Goal: Transaction & Acquisition: Subscribe to service/newsletter

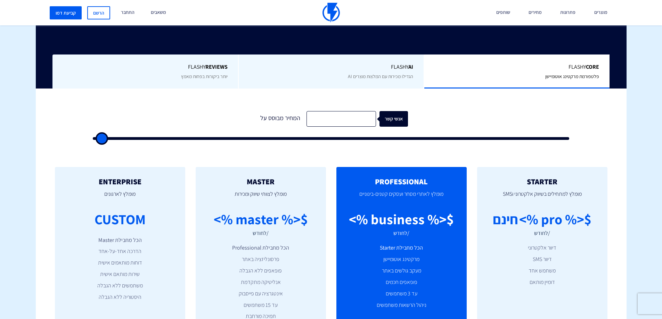
scroll to position [139, 0]
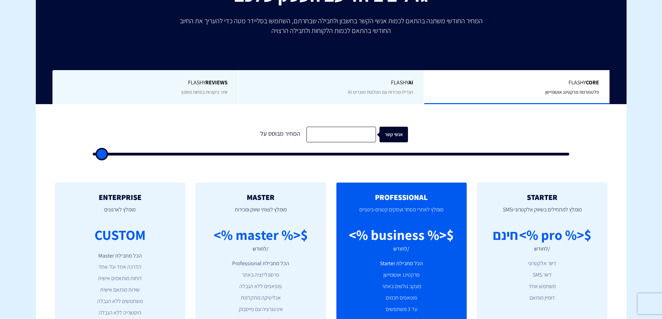
click at [375, 88] on div "Flashy AI הגדילו מכירות עם המלצות מוצרים AI" at bounding box center [331, 87] width 186 height 34
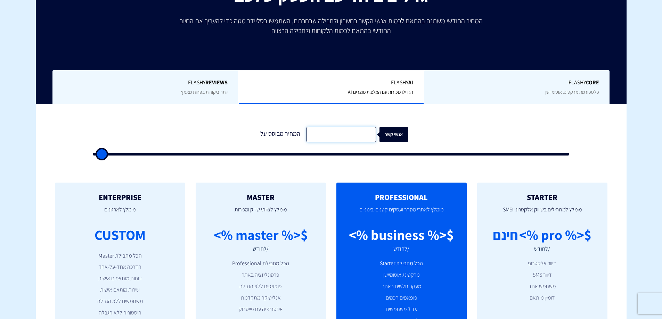
click at [356, 137] on input "text" at bounding box center [340, 135] width 69 height 16
type input "7500"
click at [493, 130] on form "המחיר מבוסס על 7500 אנשי קשר" at bounding box center [331, 141] width 477 height 29
click at [299, 215] on p "מומלץ לצוותי שיווק ומכירות" at bounding box center [260, 214] width 109 height 24
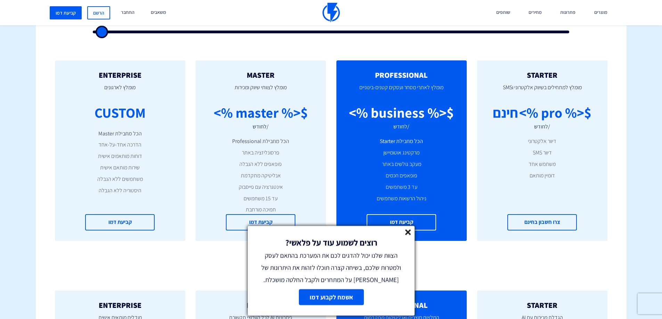
scroll to position [278, 0]
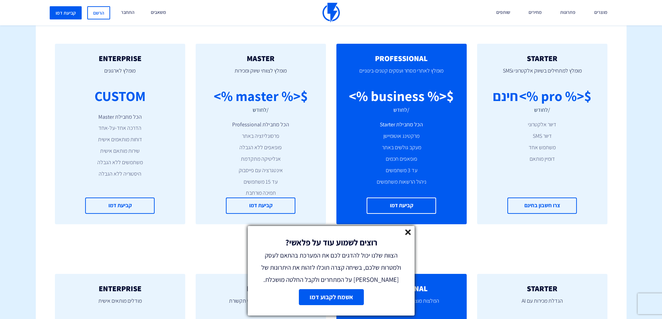
click at [408, 232] on line at bounding box center [407, 232] width 5 height 5
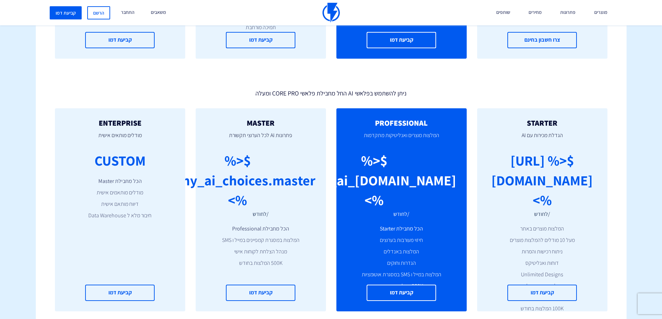
scroll to position [452, 0]
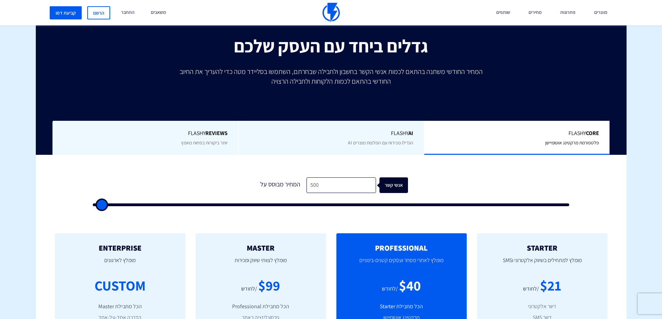
scroll to position [208, 0]
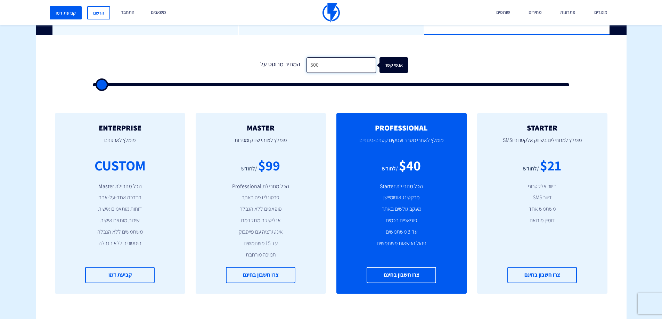
click at [341, 69] on input "500" at bounding box center [340, 65] width 69 height 16
type input "7"
type input "500"
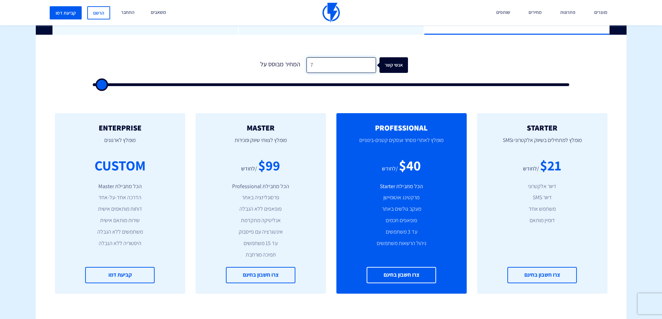
type input "70"
type input "500"
type input "700"
type input "500"
type input "7,000"
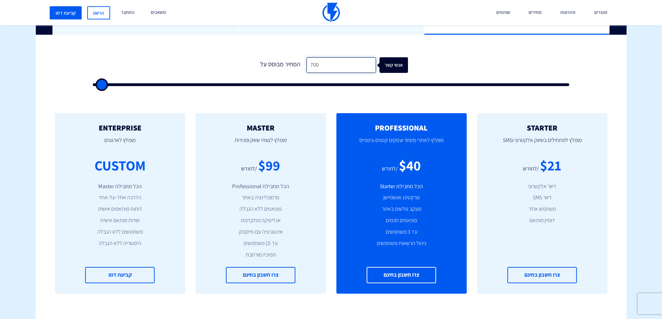
type input "7000"
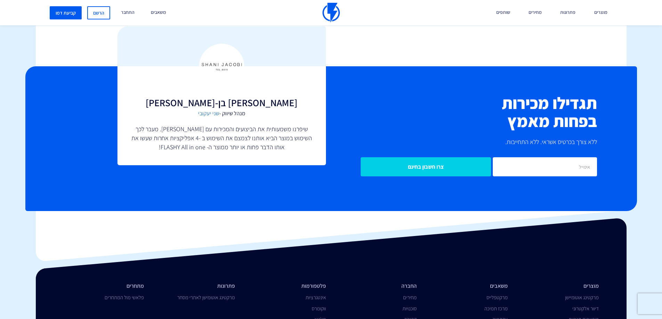
scroll to position [1649, 0]
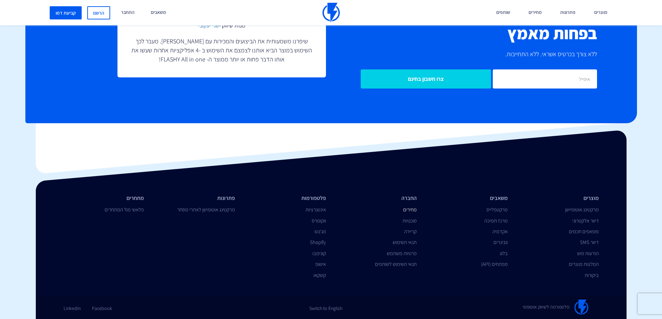
type input "7,000"
click at [412, 211] on link "מחירים" at bounding box center [410, 209] width 14 height 7
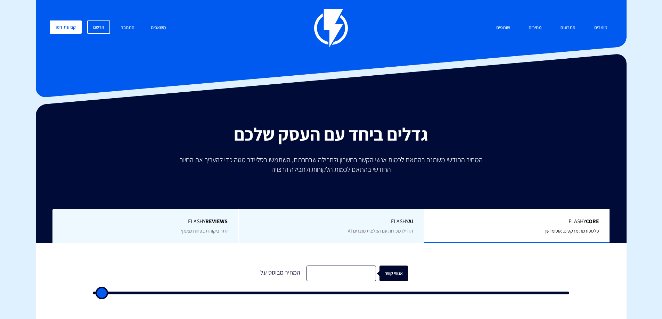
type input "500"
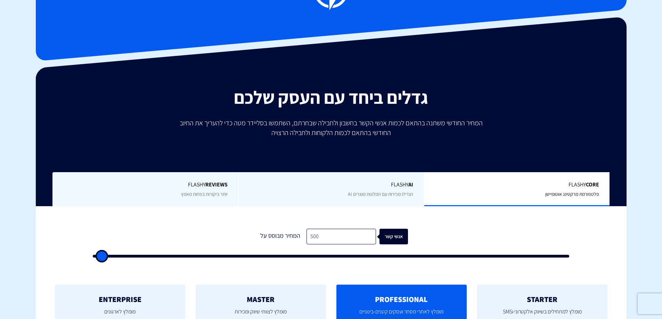
scroll to position [69, 0]
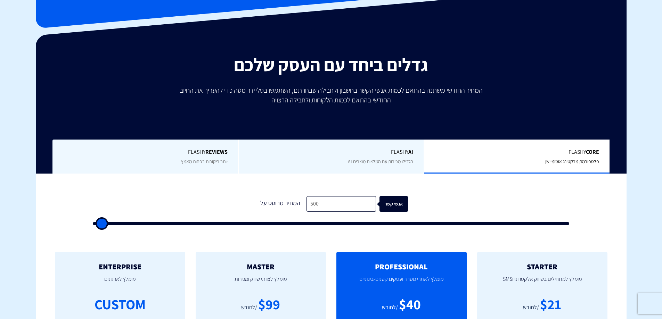
click at [383, 158] on div "Flashy AI הגדילו מכירות עם המלצות מוצרים AI" at bounding box center [331, 157] width 186 height 34
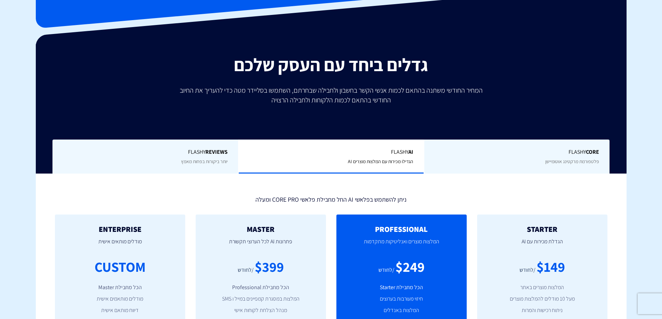
click at [465, 160] on div "Flashy Core פלטפורמת מרקטינג אוטומיישן" at bounding box center [517, 157] width 186 height 34
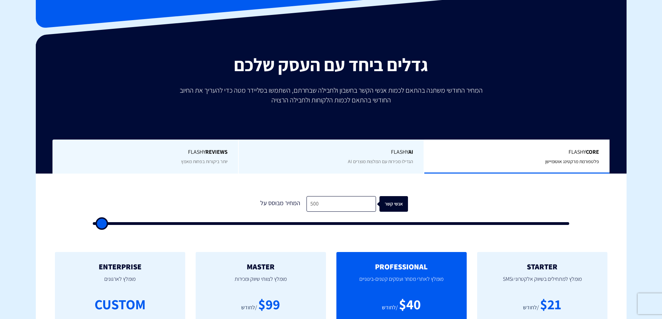
click at [189, 151] on span "Flashy REVIEWS" at bounding box center [145, 152] width 165 height 8
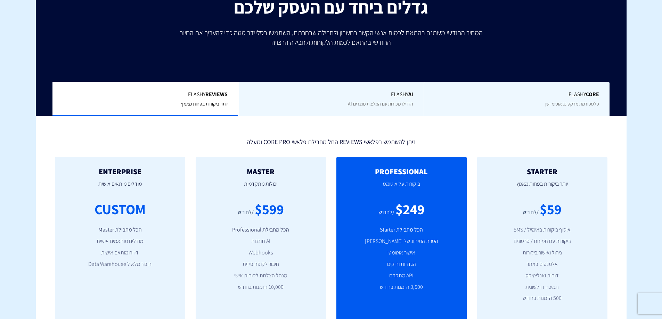
scroll to position [139, 0]
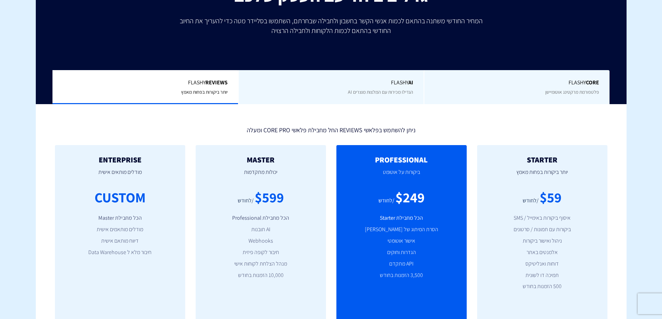
click at [383, 81] on span "Flashy AI" at bounding box center [331, 83] width 164 height 8
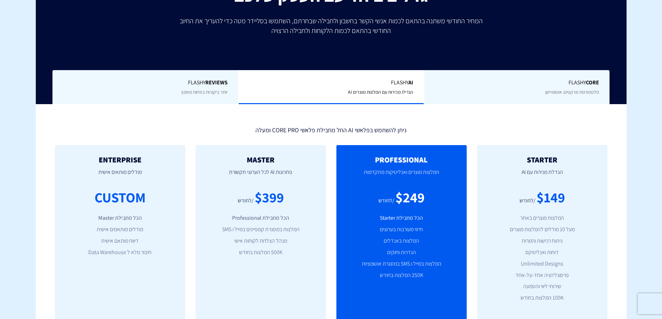
click at [491, 82] on span "Flashy Core" at bounding box center [517, 83] width 164 height 8
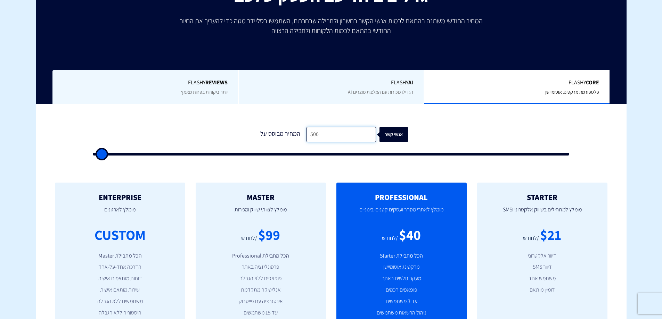
click at [367, 140] on input "500" at bounding box center [340, 135] width 69 height 16
type input "50"
type input "500"
type input "5"
type input "500"
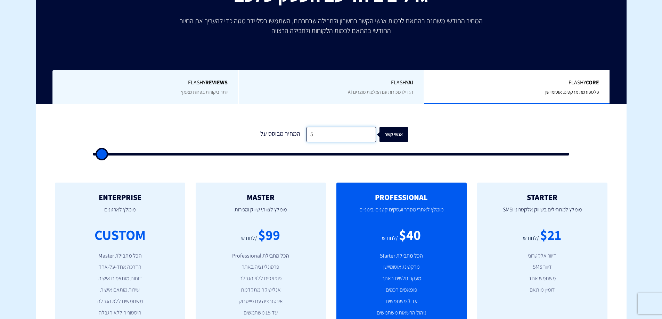
type input "500"
type input "7"
type input "500"
type input "70"
type input "500"
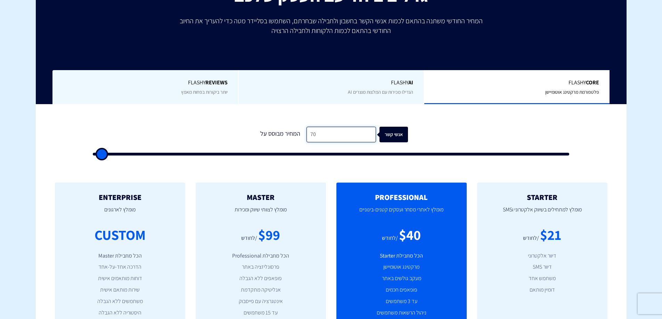
type input "700"
type input "500"
type input "7,000"
type input "7000"
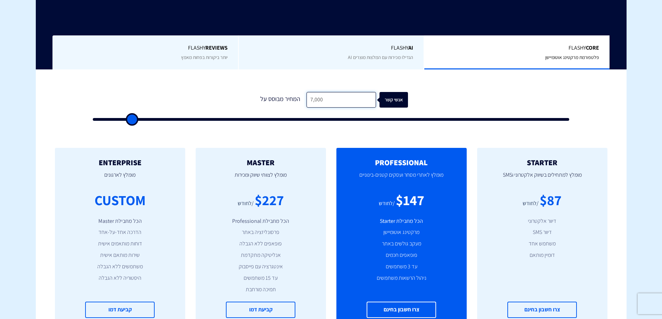
scroll to position [0, 0]
